Goal: Transaction & Acquisition: Purchase product/service

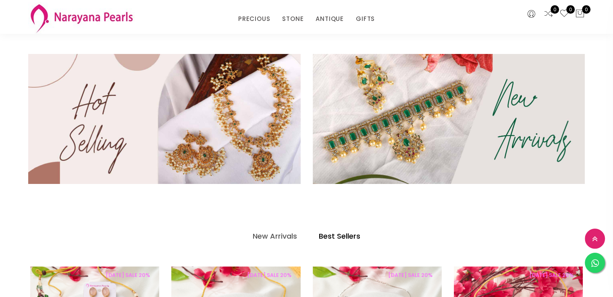
scroll to position [258, 0]
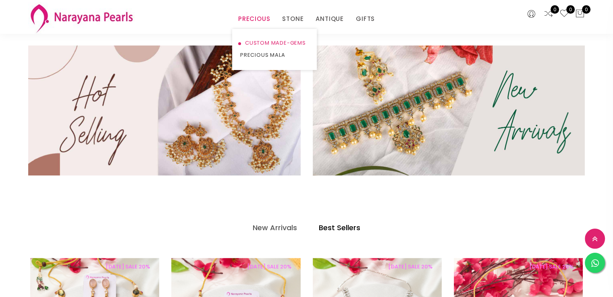
click at [263, 42] on link "CUSTOM MADE-GEMS" at bounding box center [274, 43] width 68 height 12
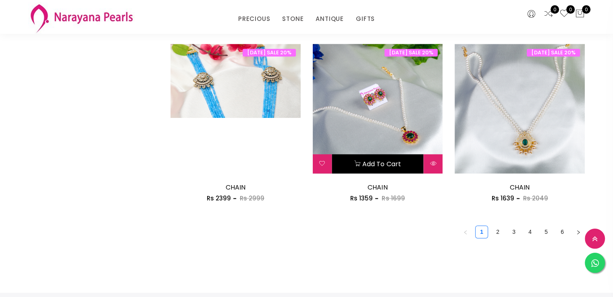
scroll to position [1104, 0]
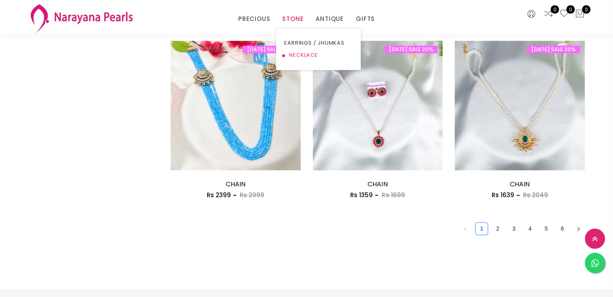
click at [298, 54] on link "NECKLACE" at bounding box center [318, 55] width 68 height 12
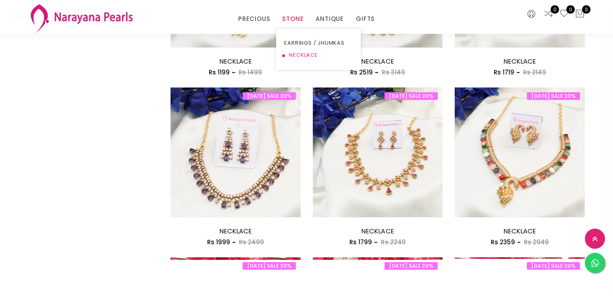
scroll to position [788, 0]
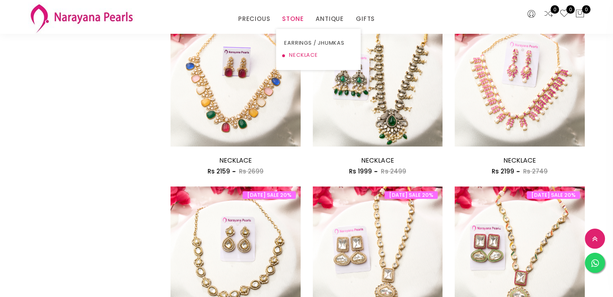
click at [299, 55] on link "NECKLACE" at bounding box center [318, 55] width 68 height 12
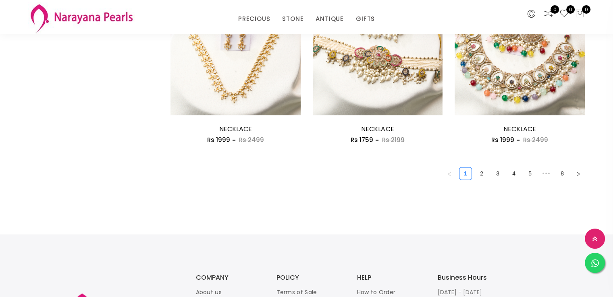
scroll to position [1153, 0]
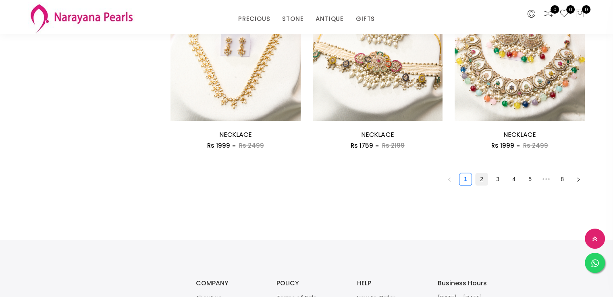
click at [483, 182] on link "2" at bounding box center [481, 179] width 12 height 12
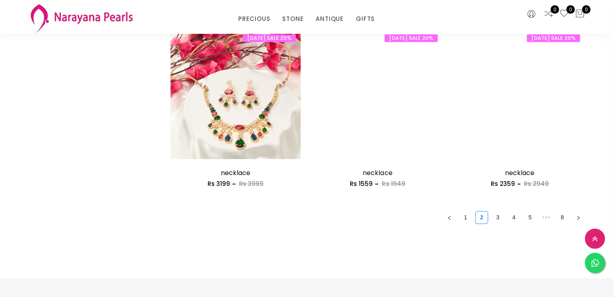
scroll to position [1120, 0]
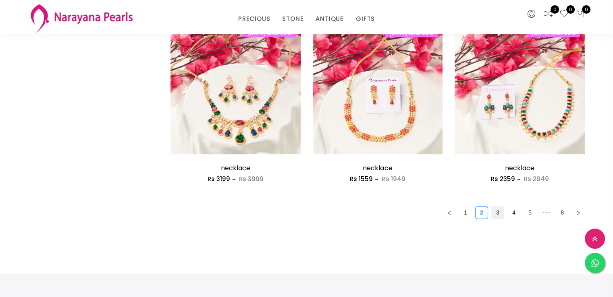
click at [496, 214] on link "3" at bounding box center [497, 213] width 12 height 12
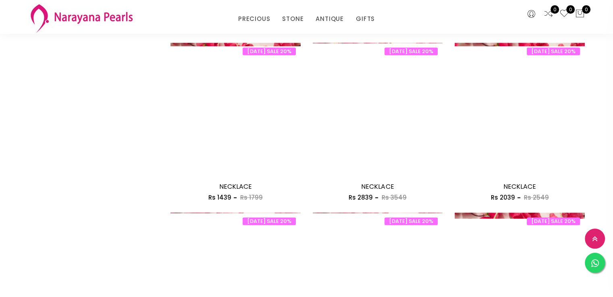
scroll to position [932, 0]
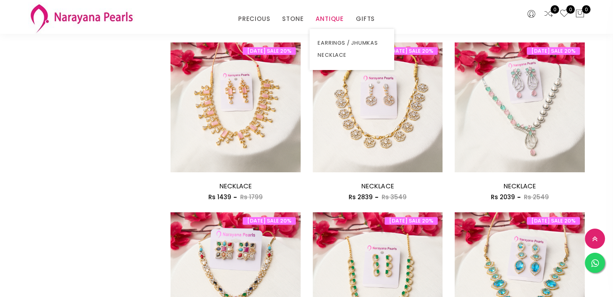
click at [330, 17] on link "ANTIQUE" at bounding box center [329, 19] width 28 height 12
click at [326, 56] on link "NECKLACE" at bounding box center [351, 55] width 68 height 12
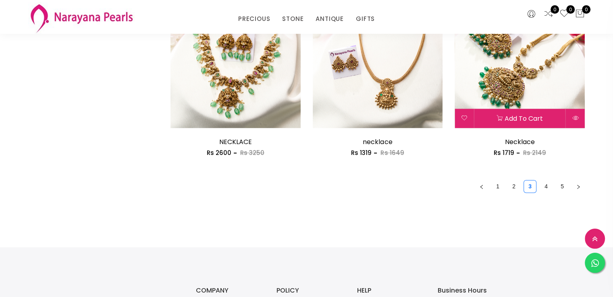
scroll to position [1146, 0]
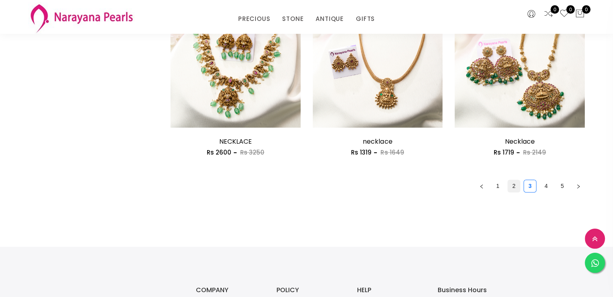
click at [512, 188] on link "2" at bounding box center [514, 186] width 12 height 12
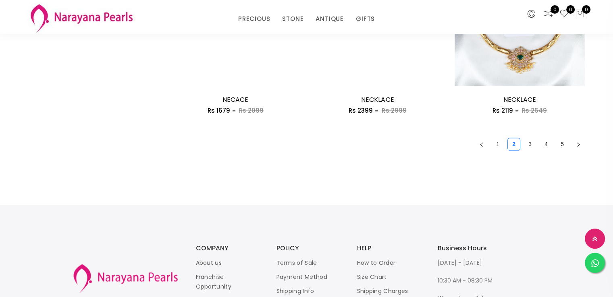
scroll to position [1189, 0]
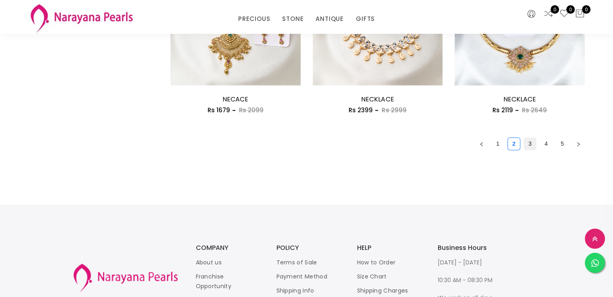
click at [528, 145] on link "3" at bounding box center [530, 144] width 12 height 12
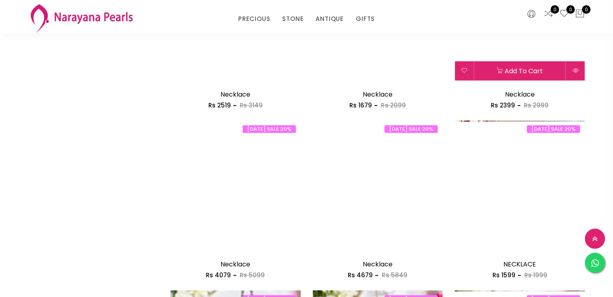
scroll to position [870, 0]
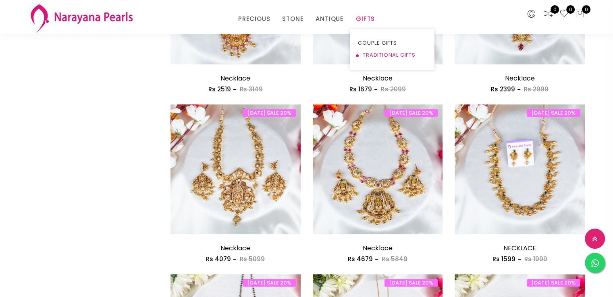
click at [378, 56] on link "TRADITIONAL GIFTS" at bounding box center [392, 55] width 68 height 12
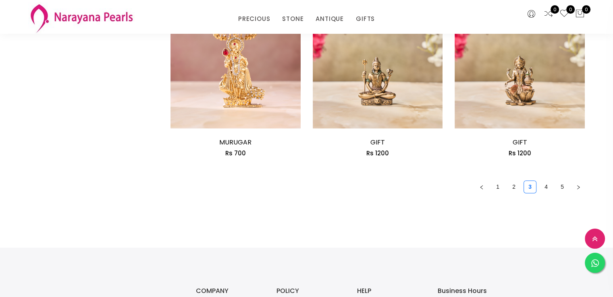
scroll to position [1147, 0]
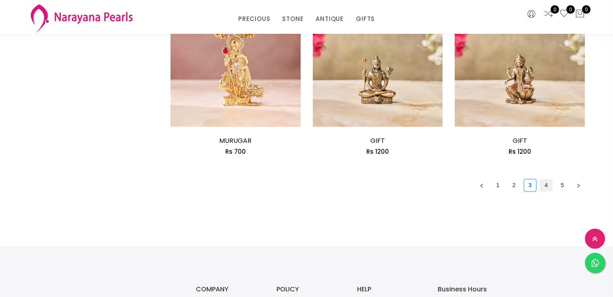
click at [545, 183] on link "4" at bounding box center [546, 185] width 12 height 12
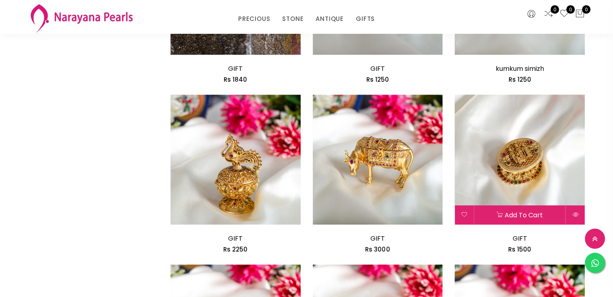
scroll to position [883, 0]
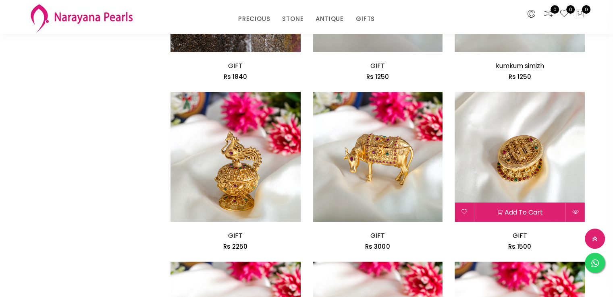
drag, startPoint x: 488, startPoint y: 215, endPoint x: 488, endPoint y: 195, distance: 19.3
click at [487, 210] on button "Add to cart" at bounding box center [519, 212] width 91 height 19
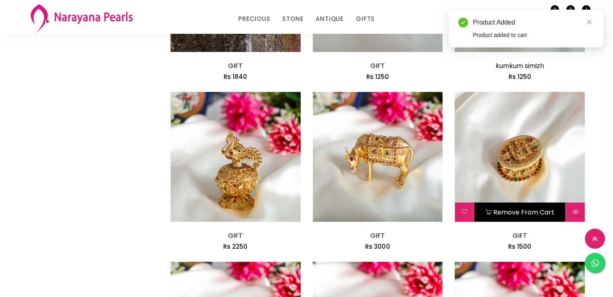
click at [488, 192] on div "Remove from cart" at bounding box center [519, 157] width 130 height 130
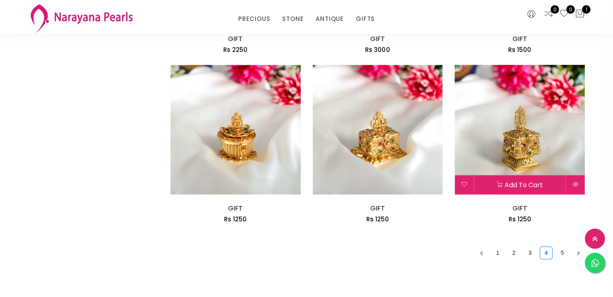
scroll to position [1119, 0]
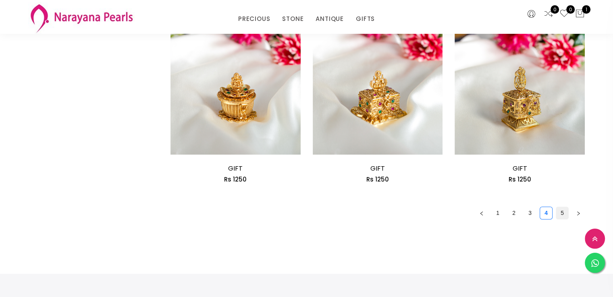
click at [561, 210] on link "5" at bounding box center [562, 213] width 12 height 12
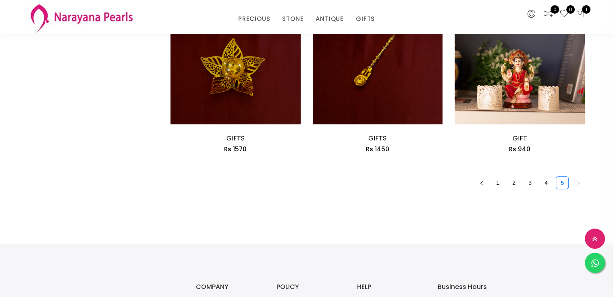
scroll to position [643, 0]
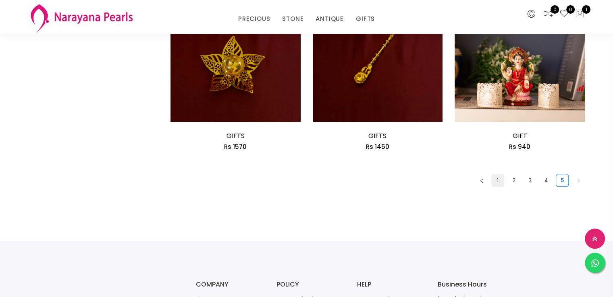
click at [499, 182] on link "1" at bounding box center [497, 180] width 12 height 12
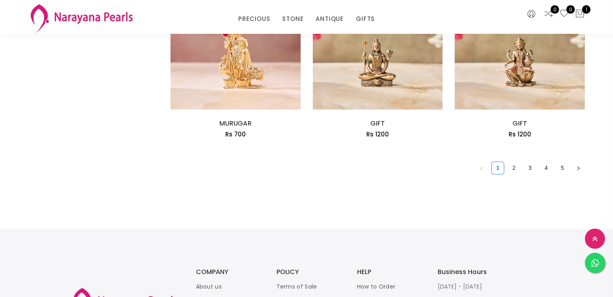
scroll to position [1168, 0]
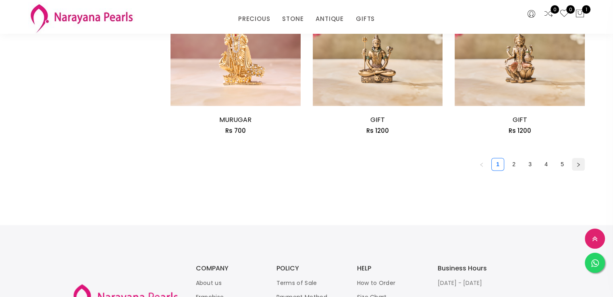
click at [578, 163] on icon "right" at bounding box center [578, 164] width 5 height 5
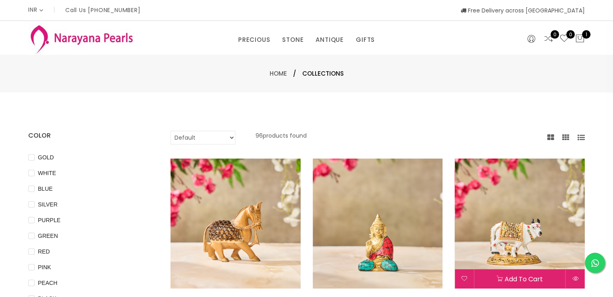
click at [495, 265] on img at bounding box center [519, 224] width 130 height 130
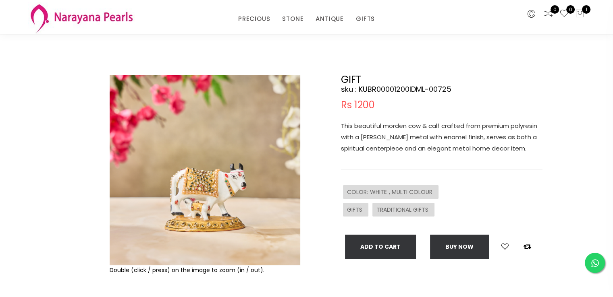
scroll to position [29, 0]
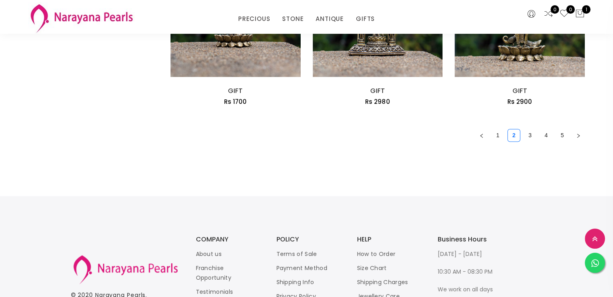
scroll to position [1198, 0]
click at [532, 136] on link "3" at bounding box center [530, 135] width 12 height 12
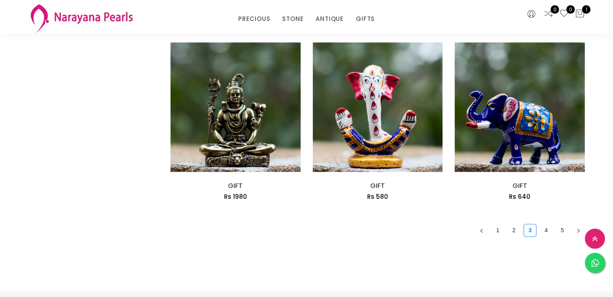
scroll to position [1103, 0]
click at [544, 231] on link "4" at bounding box center [546, 230] width 12 height 12
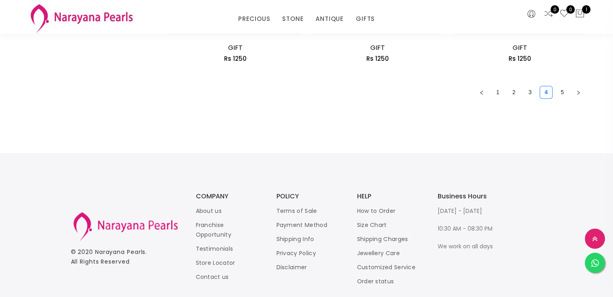
scroll to position [1232, 0]
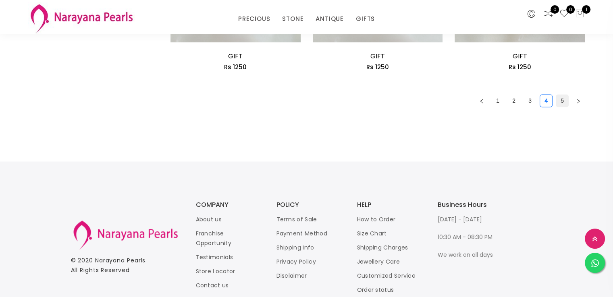
click at [561, 102] on link "5" at bounding box center [562, 101] width 12 height 12
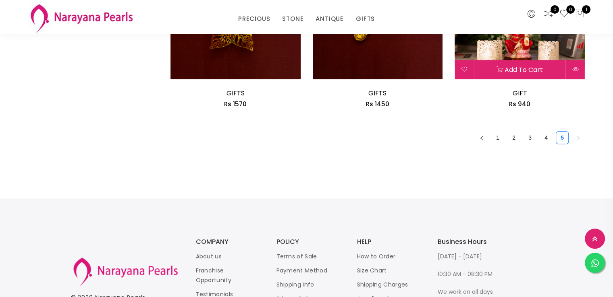
scroll to position [686, 0]
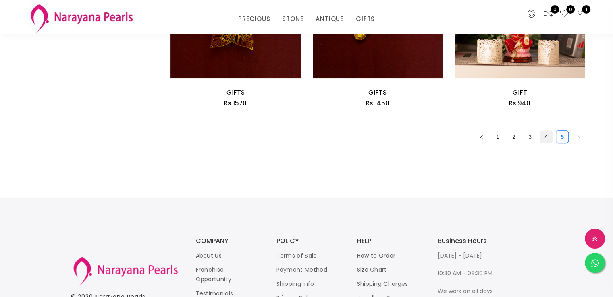
click at [543, 139] on link "4" at bounding box center [546, 137] width 12 height 12
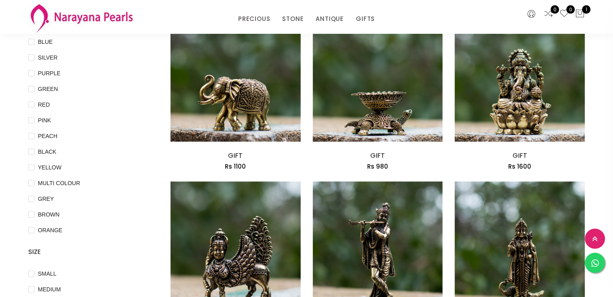
scroll to position [114, 0]
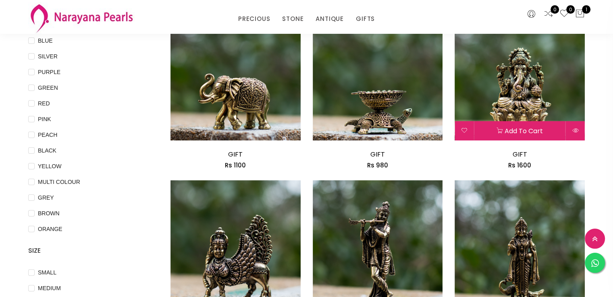
click at [531, 115] on img at bounding box center [519, 75] width 130 height 130
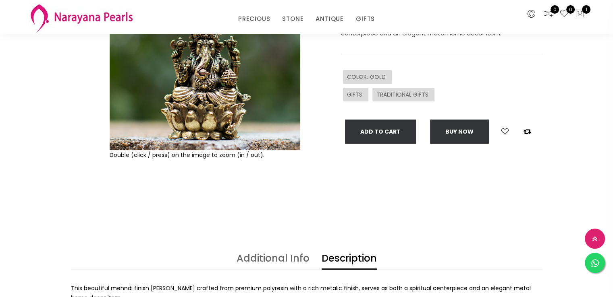
scroll to position [140, 0]
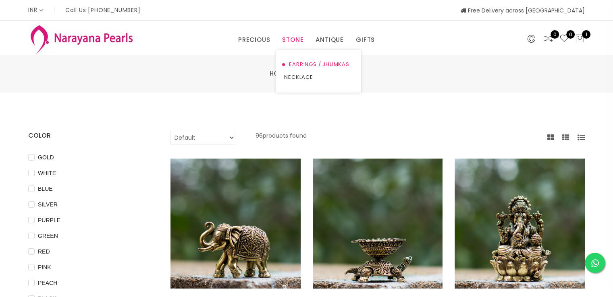
click at [311, 61] on link "EARRINGS / JHUMKAS" at bounding box center [318, 64] width 68 height 13
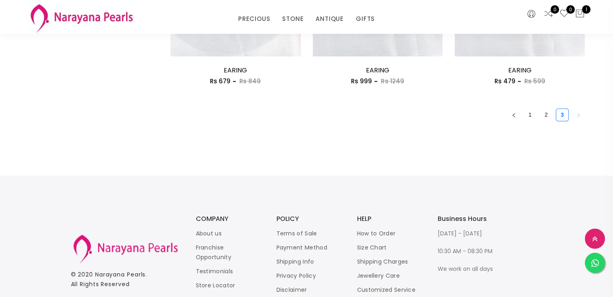
scroll to position [1223, 0]
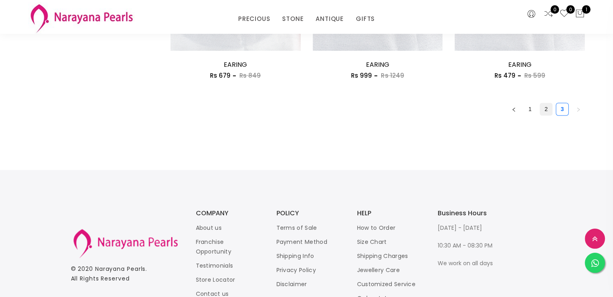
click at [542, 111] on link "2" at bounding box center [546, 109] width 12 height 12
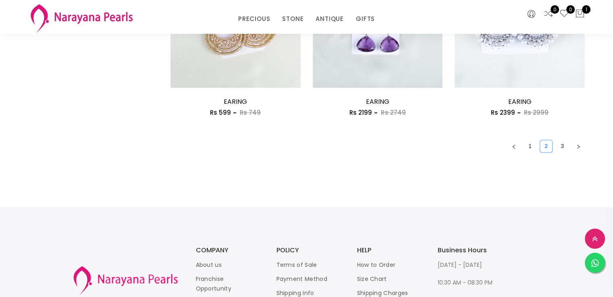
scroll to position [1188, 0]
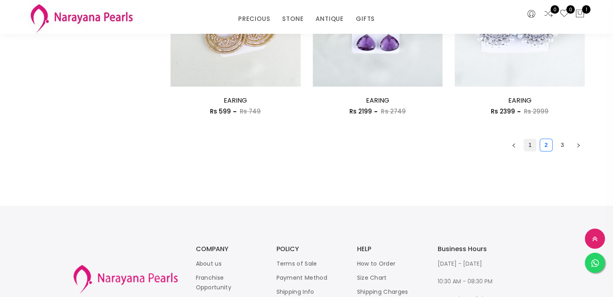
click at [527, 147] on link "1" at bounding box center [530, 145] width 12 height 12
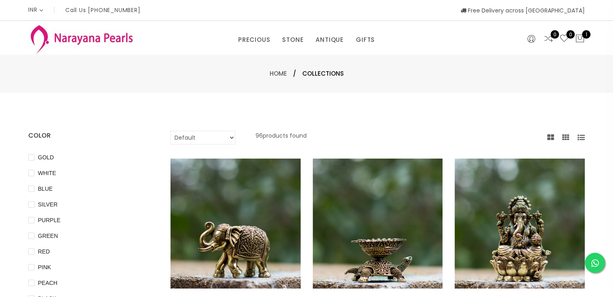
scroll to position [114, 0]
